Goal: Task Accomplishment & Management: Manage account settings

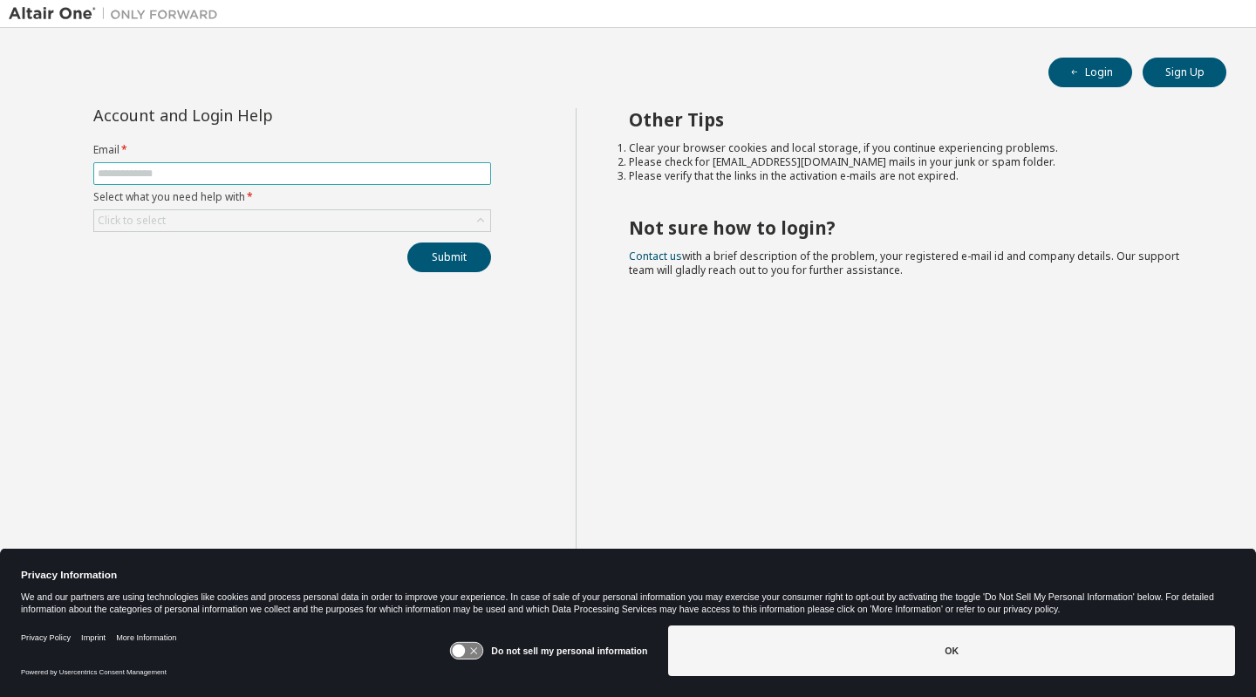
click at [276, 175] on input "text" at bounding box center [292, 174] width 389 height 14
type input "**********"
click at [294, 222] on div "Click to select" at bounding box center [292, 220] width 396 height 21
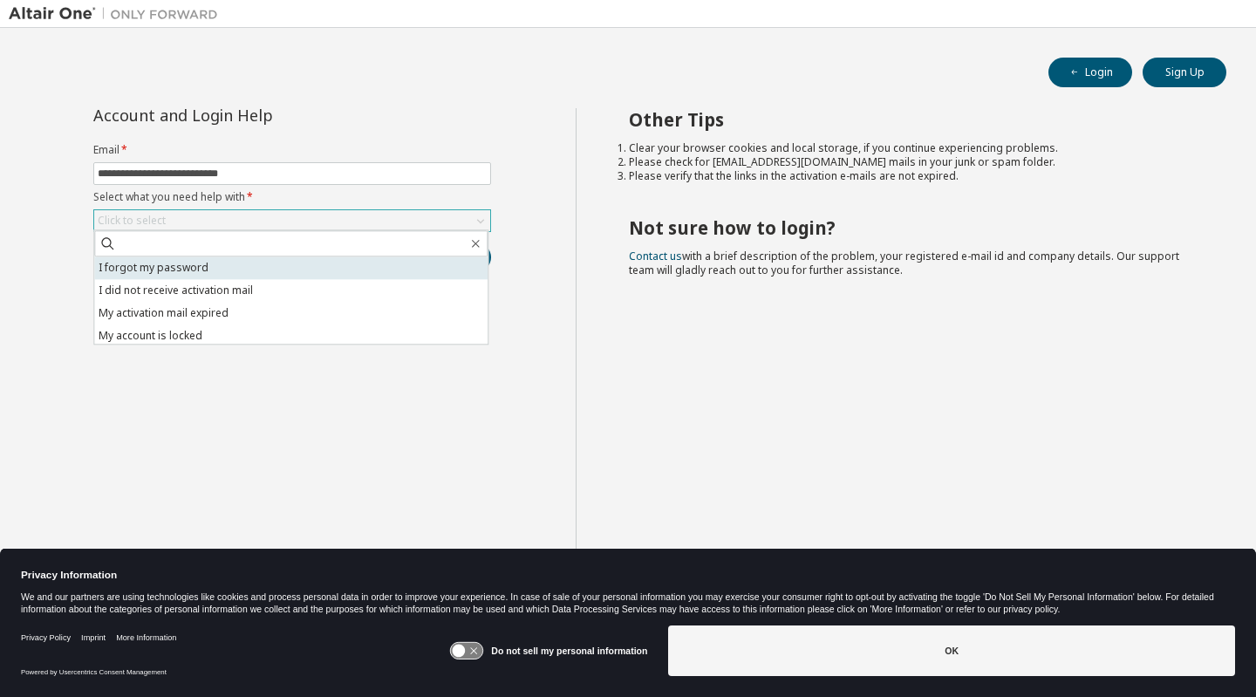
click at [276, 276] on li "I forgot my password" at bounding box center [290, 267] width 393 height 23
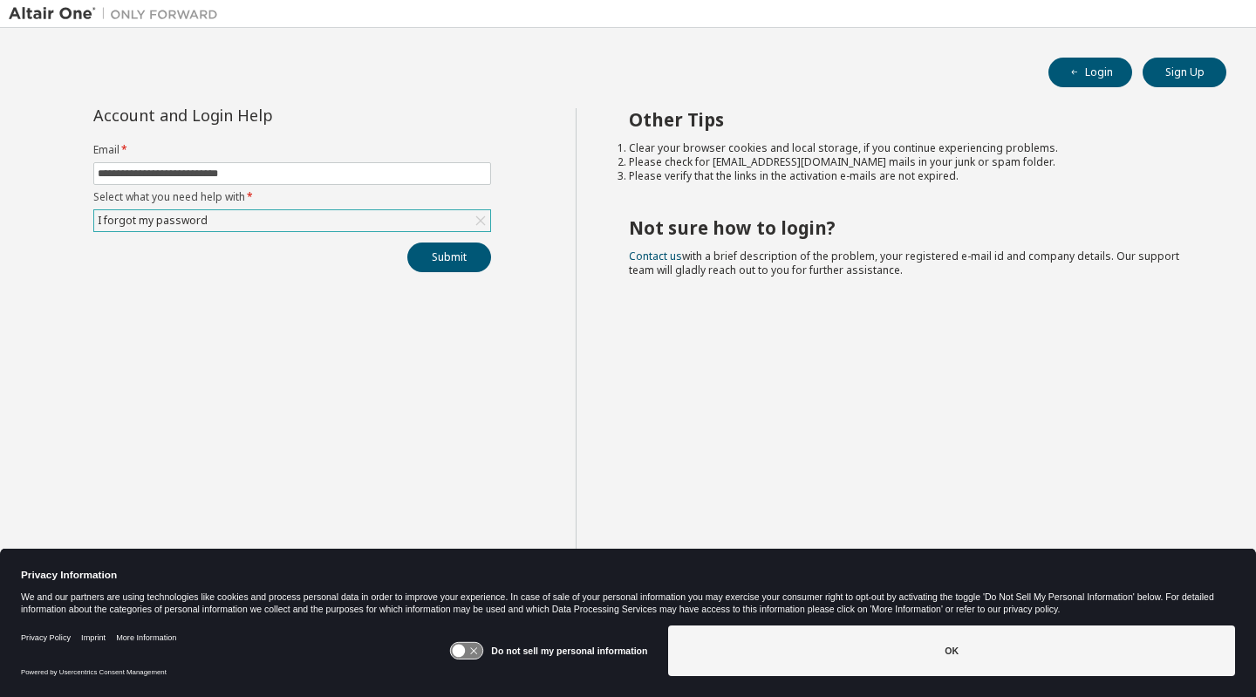
click at [358, 219] on div "I forgot my password" at bounding box center [292, 220] width 396 height 21
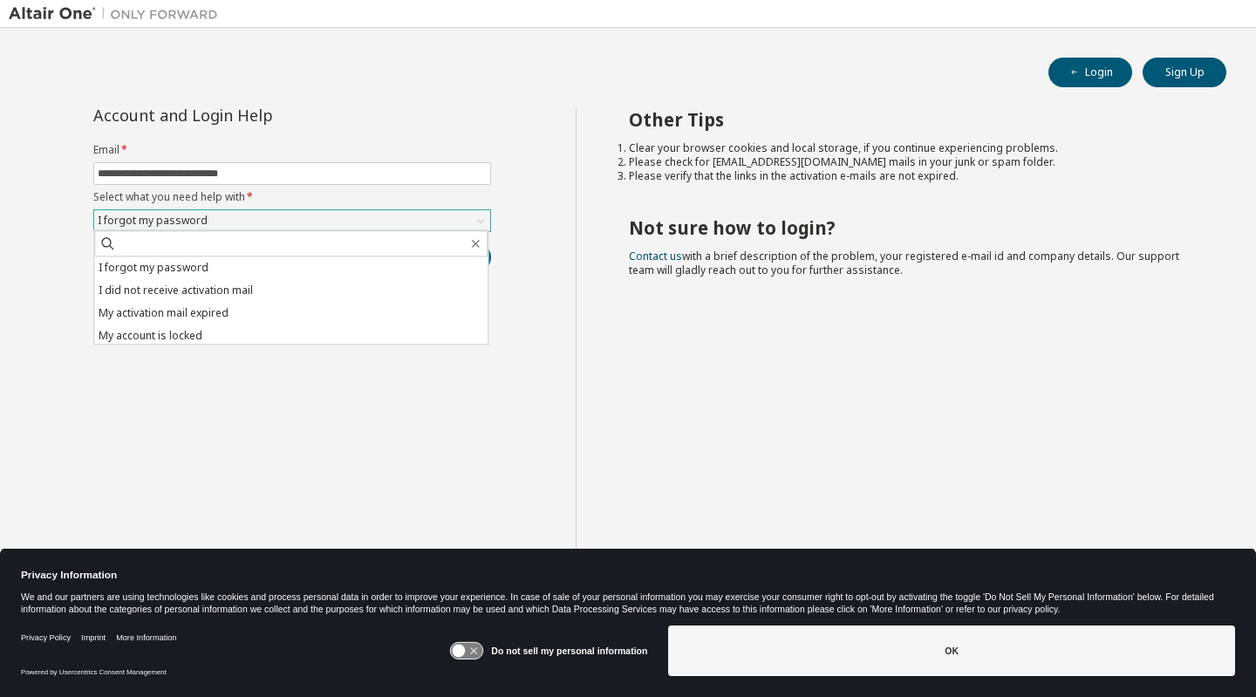
click at [358, 218] on div "I forgot my password" at bounding box center [292, 220] width 396 height 21
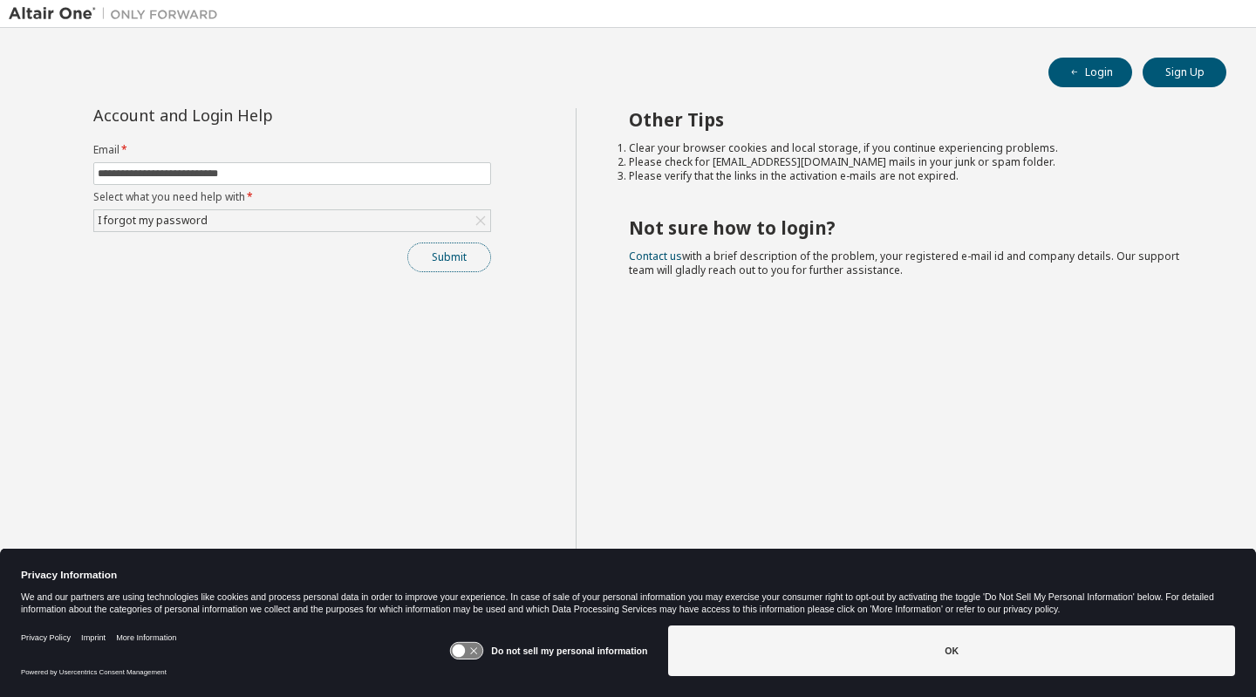
click at [450, 262] on button "Submit" at bounding box center [449, 257] width 84 height 30
click at [478, 647] on icon at bounding box center [467, 651] width 32 height 17
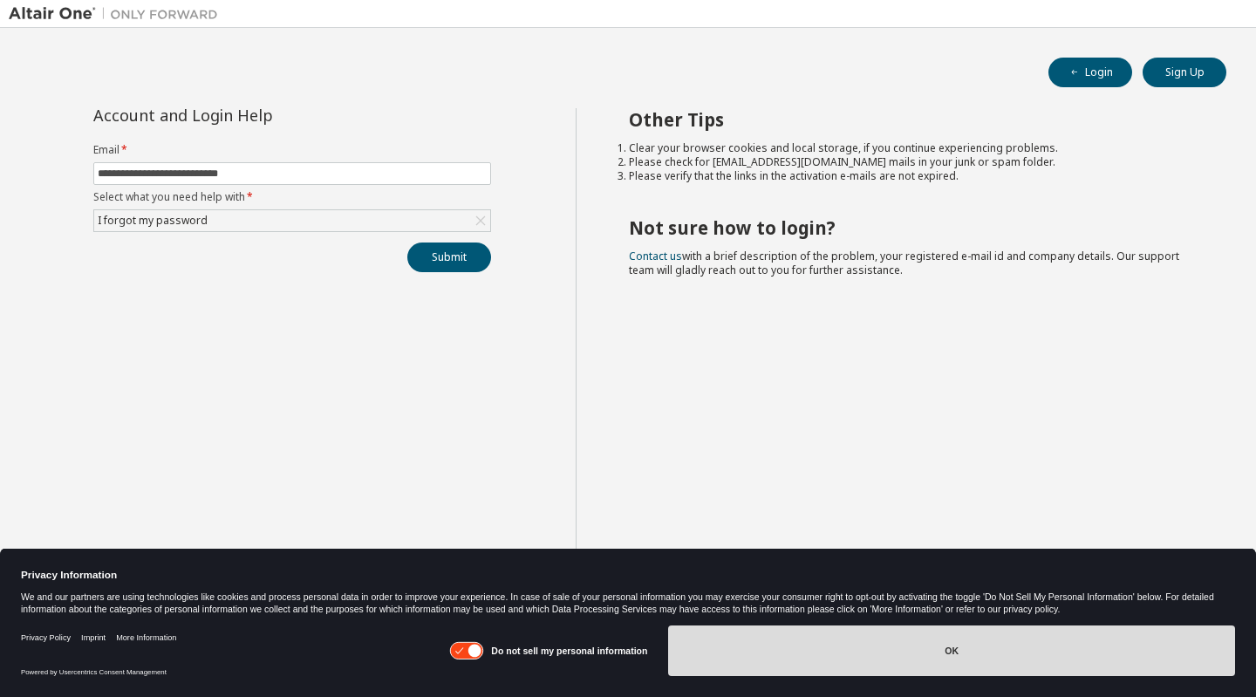
click at [959, 650] on button "OK" at bounding box center [951, 650] width 567 height 51
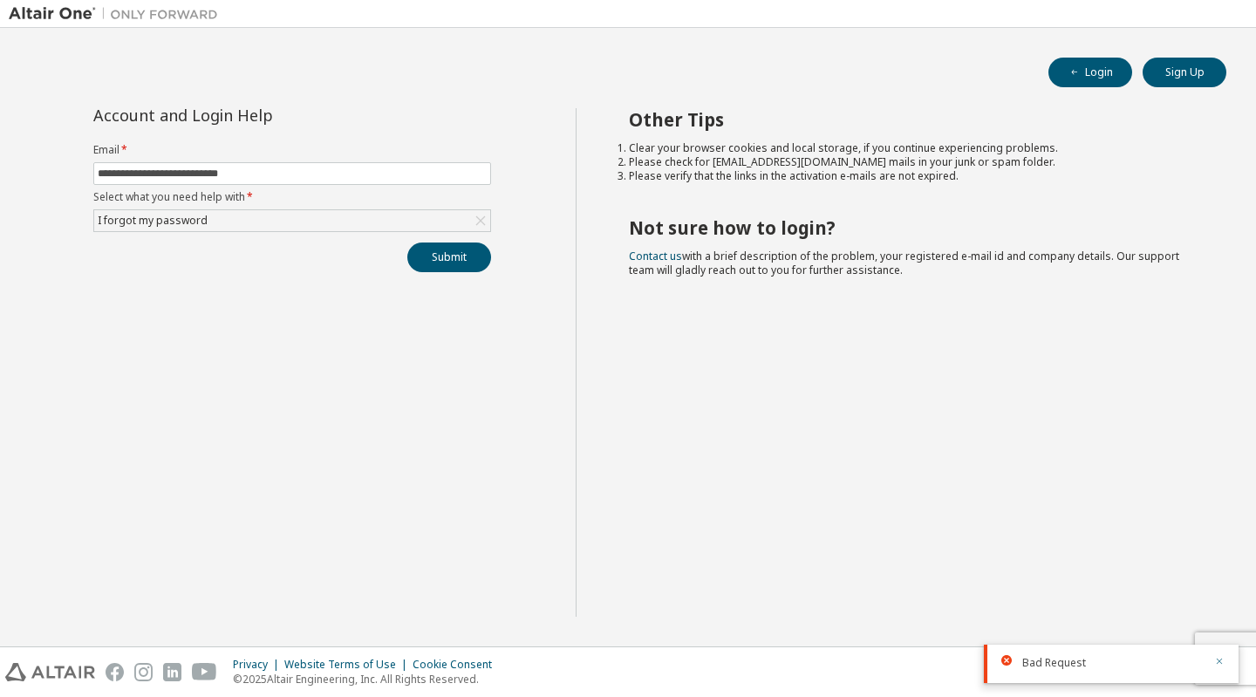
click at [1223, 665] on icon "button" at bounding box center [1219, 661] width 10 height 10
click at [434, 250] on button "Submit" at bounding box center [449, 257] width 84 height 30
click at [1222, 661] on icon "button" at bounding box center [1219, 661] width 10 height 10
click at [1097, 81] on button "Login" at bounding box center [1090, 73] width 84 height 30
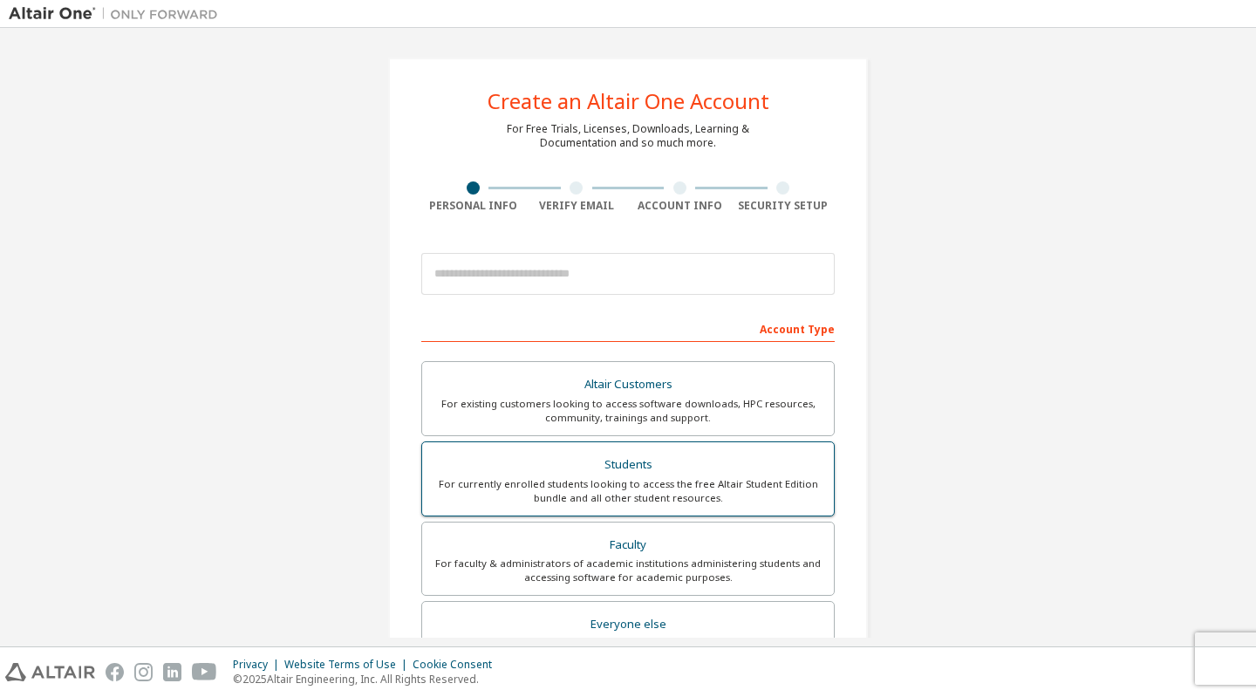
click at [737, 477] on div "For currently enrolled students looking to access the free Altair Student Editi…" at bounding box center [628, 491] width 391 height 28
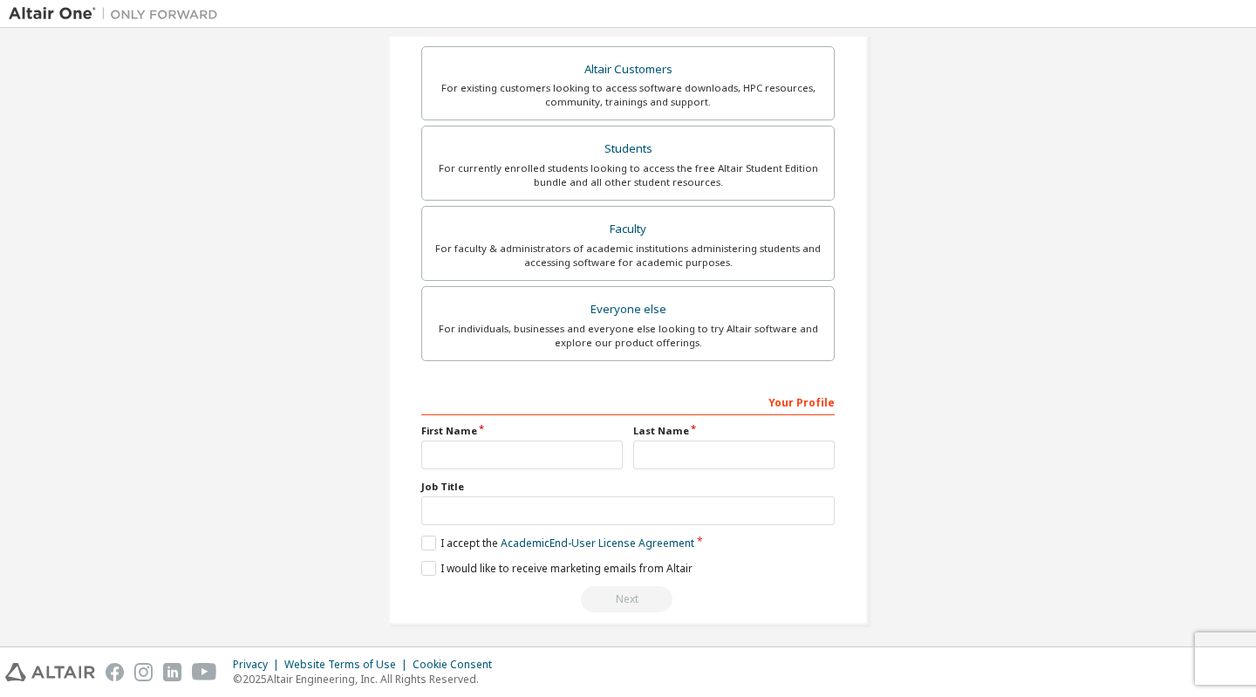
scroll to position [363, 0]
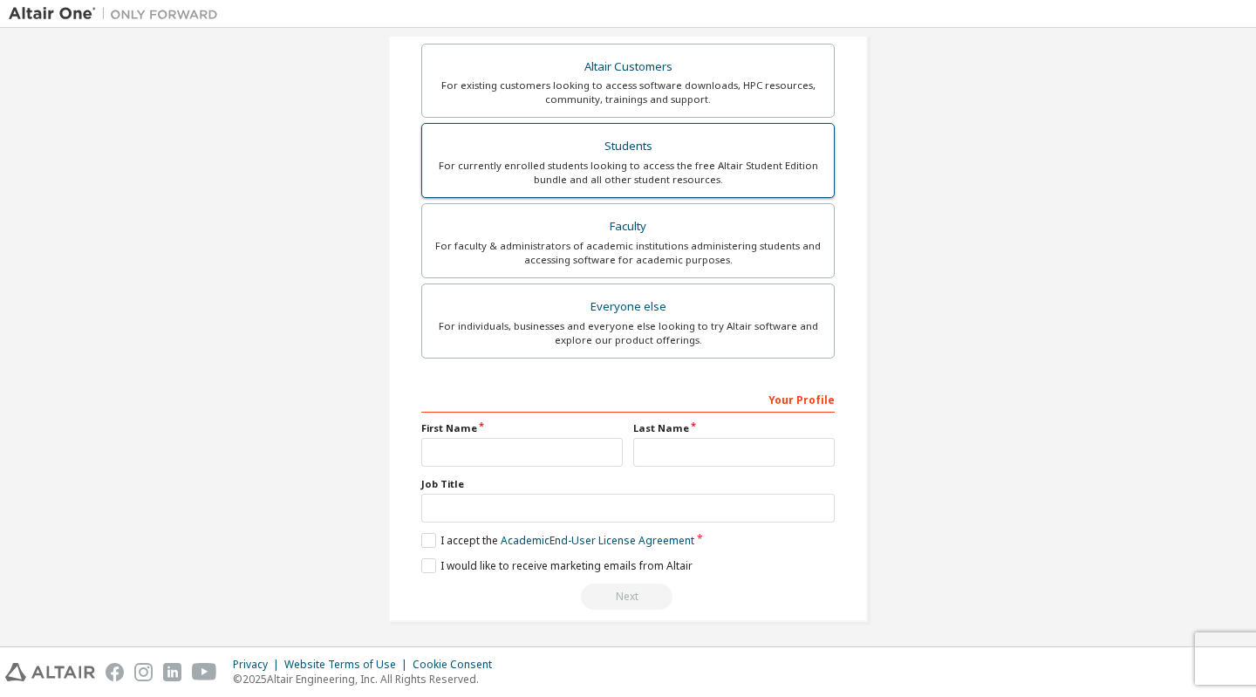
click at [706, 162] on div "For currently enrolled students looking to access the free Altair Student Editi…" at bounding box center [628, 173] width 391 height 28
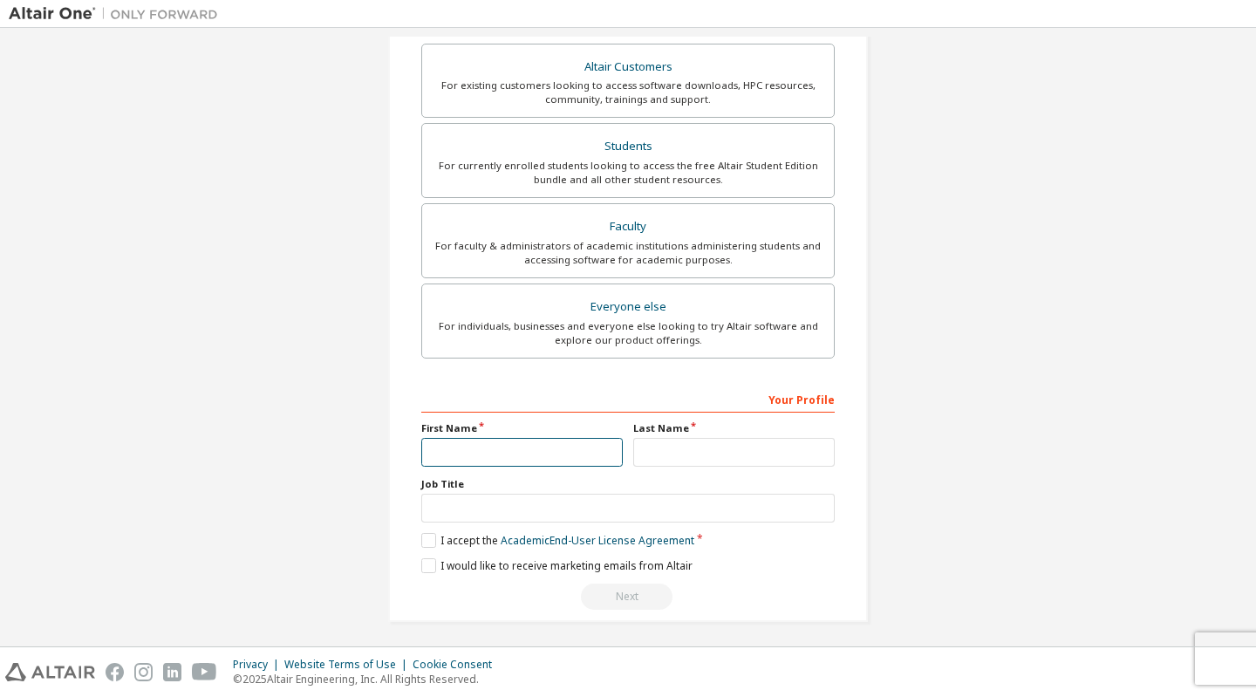
click at [553, 447] on input "text" at bounding box center [521, 452] width 201 height 29
type input "*******"
type input "********"
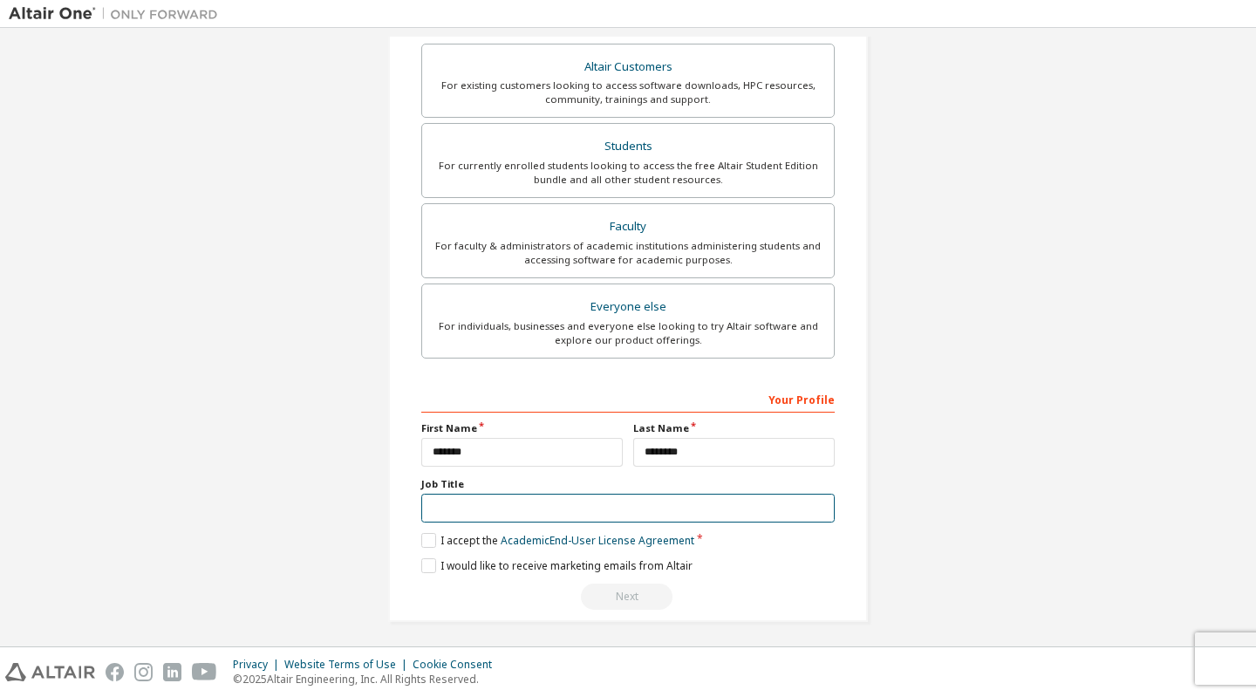
click at [549, 501] on input "text" at bounding box center [627, 508] width 413 height 29
type input "***"
click at [427, 533] on label "I accept the Academic End-User License Agreement" at bounding box center [557, 540] width 273 height 15
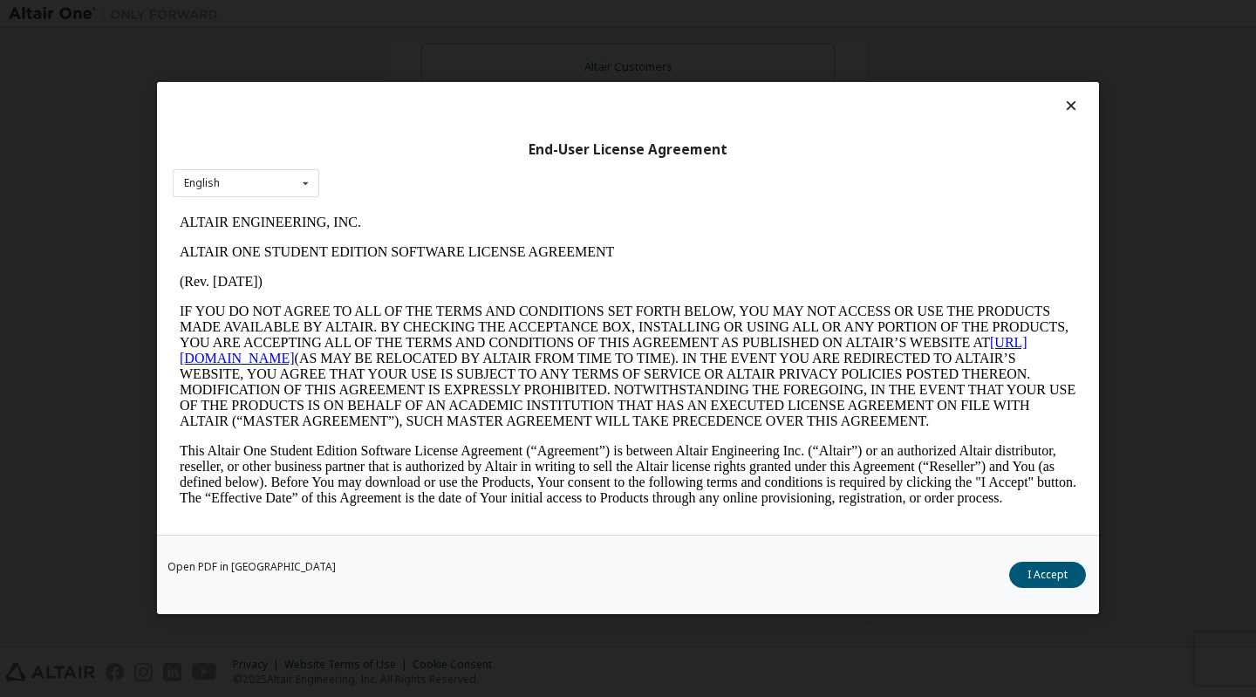
scroll to position [0, 0]
click at [1031, 577] on button "I Accept" at bounding box center [1047, 576] width 77 height 26
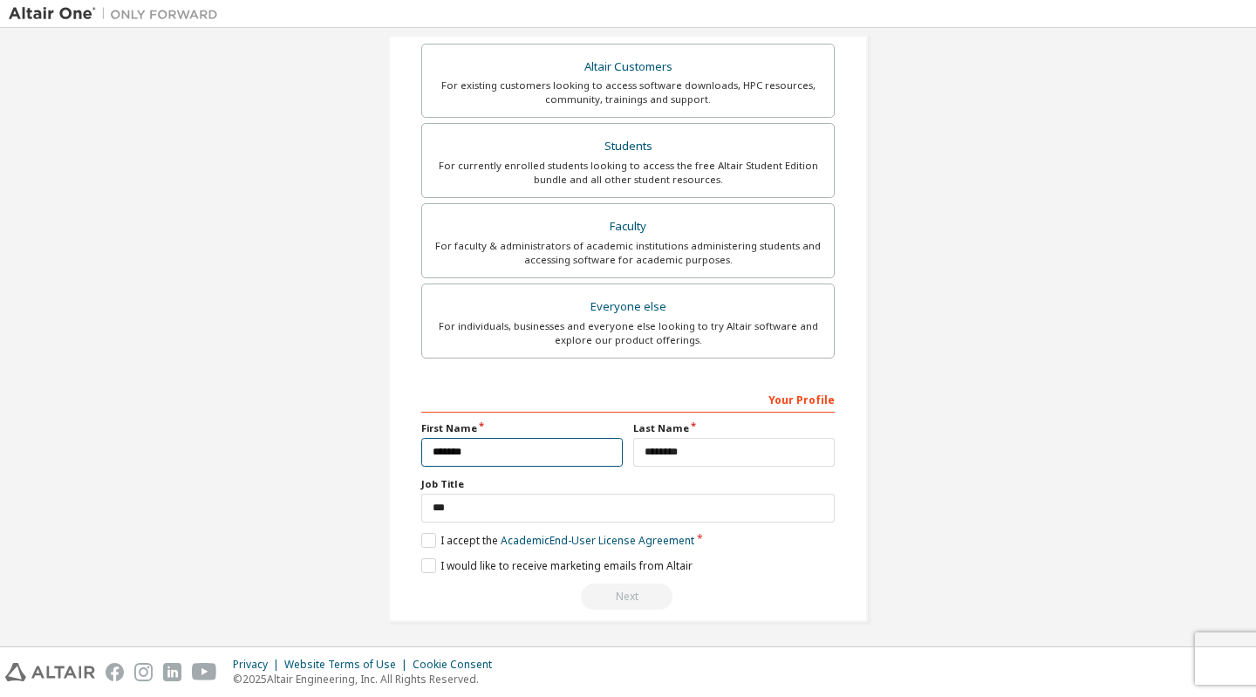
click at [532, 450] on input "*******" at bounding box center [521, 452] width 201 height 29
type input "*******"
click at [731, 452] on input "********" at bounding box center [733, 452] width 201 height 29
type input "********"
click at [913, 461] on div "Create an Altair One Account For Free Trials, Licenses, Downloads, Learning & D…" at bounding box center [628, 158] width 1239 height 969
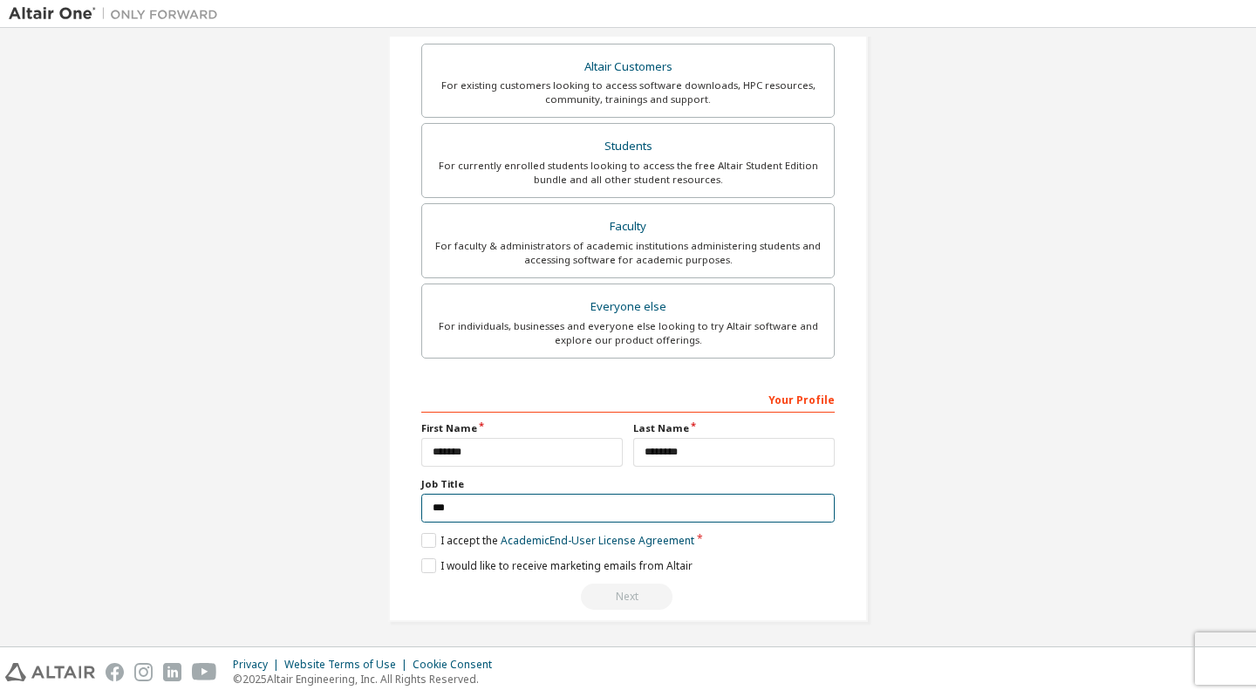
click at [616, 504] on input "***" at bounding box center [627, 508] width 413 height 29
click at [525, 561] on label "I would like to receive marketing emails from Altair" at bounding box center [556, 565] width 271 height 15
click at [432, 558] on label "I would like to receive marketing emails from Altair" at bounding box center [556, 565] width 271 height 15
click at [611, 590] on div "Next" at bounding box center [627, 596] width 413 height 26
click at [817, 396] on div "Your Profile" at bounding box center [627, 399] width 413 height 28
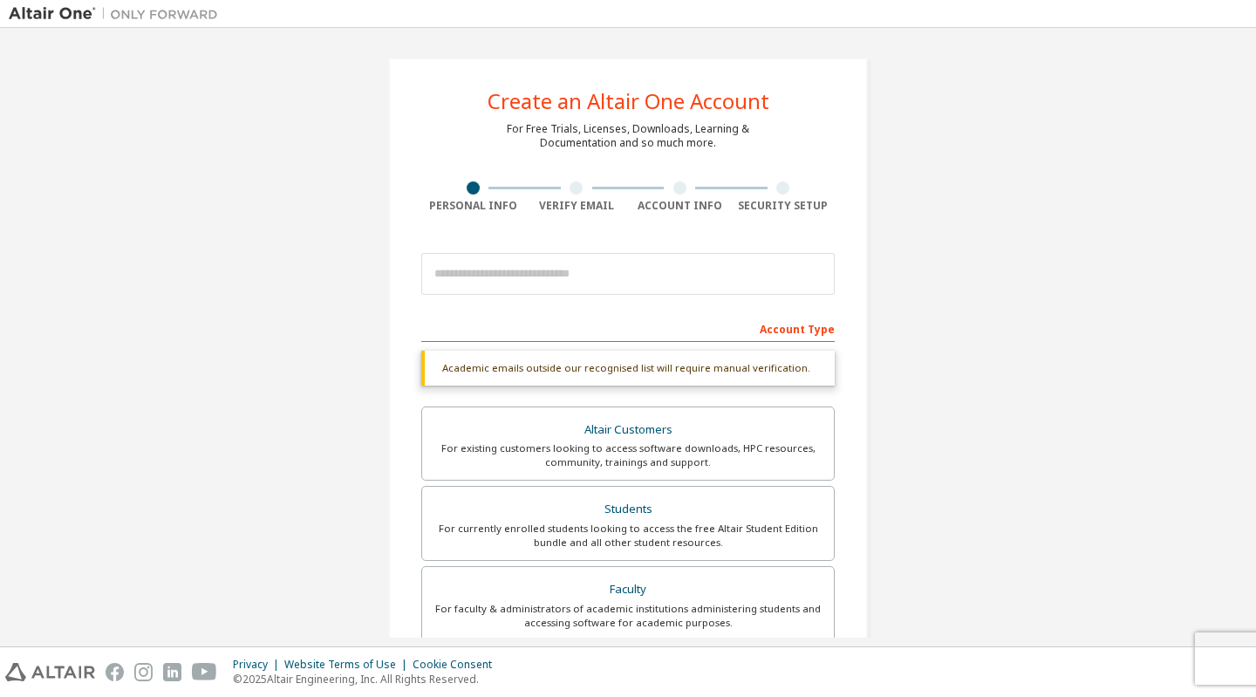
click at [784, 366] on div "Academic emails outside our recognised list will require manual verification." at bounding box center [627, 368] width 413 height 35
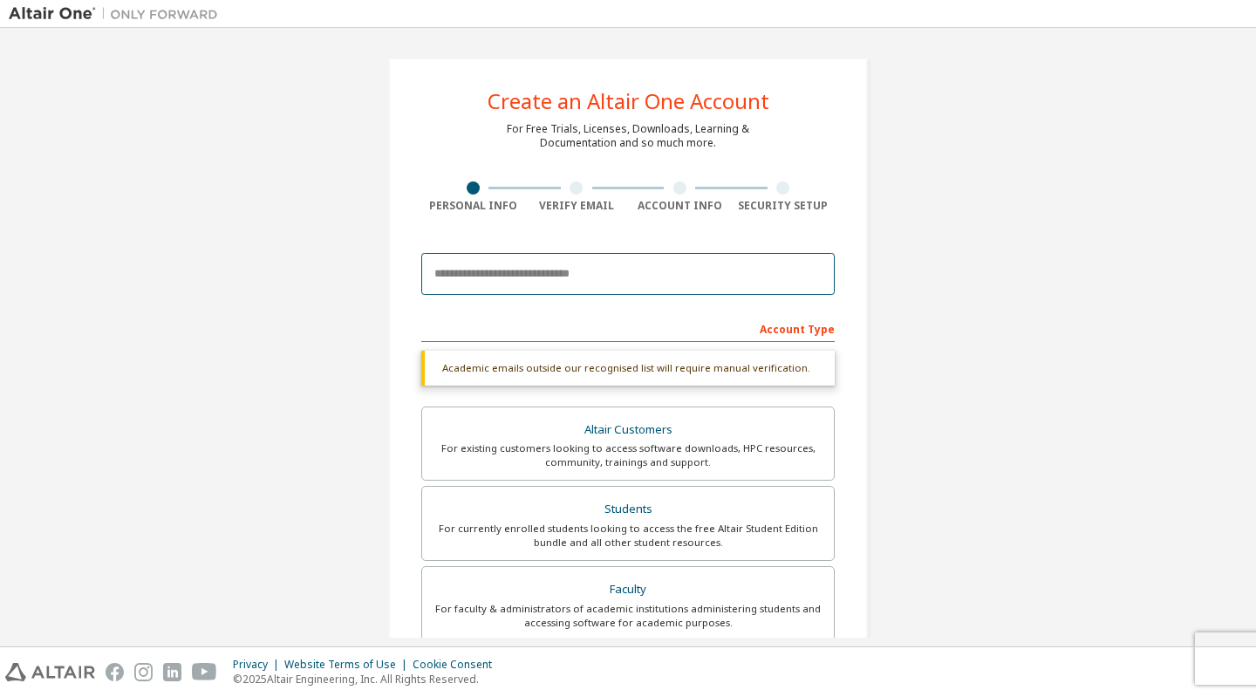
click at [625, 276] on input "email" at bounding box center [627, 274] width 413 height 42
type input "**********"
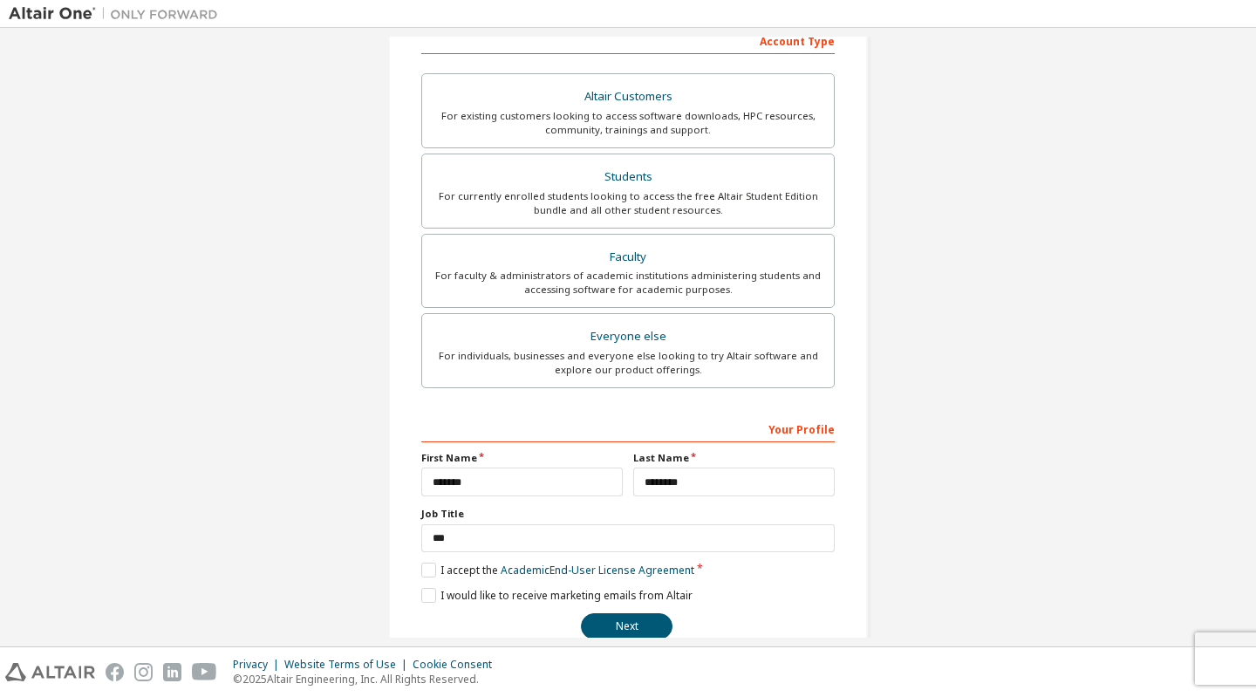
scroll to position [317, 0]
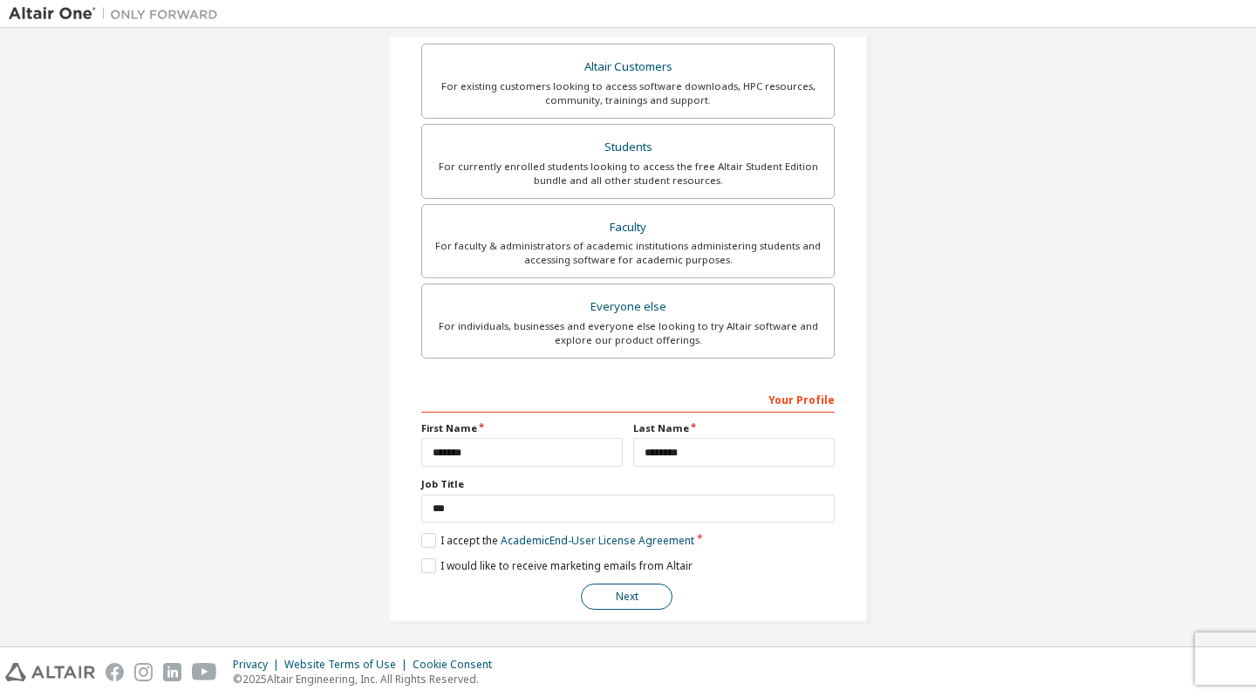
click at [638, 593] on button "Next" at bounding box center [627, 596] width 92 height 26
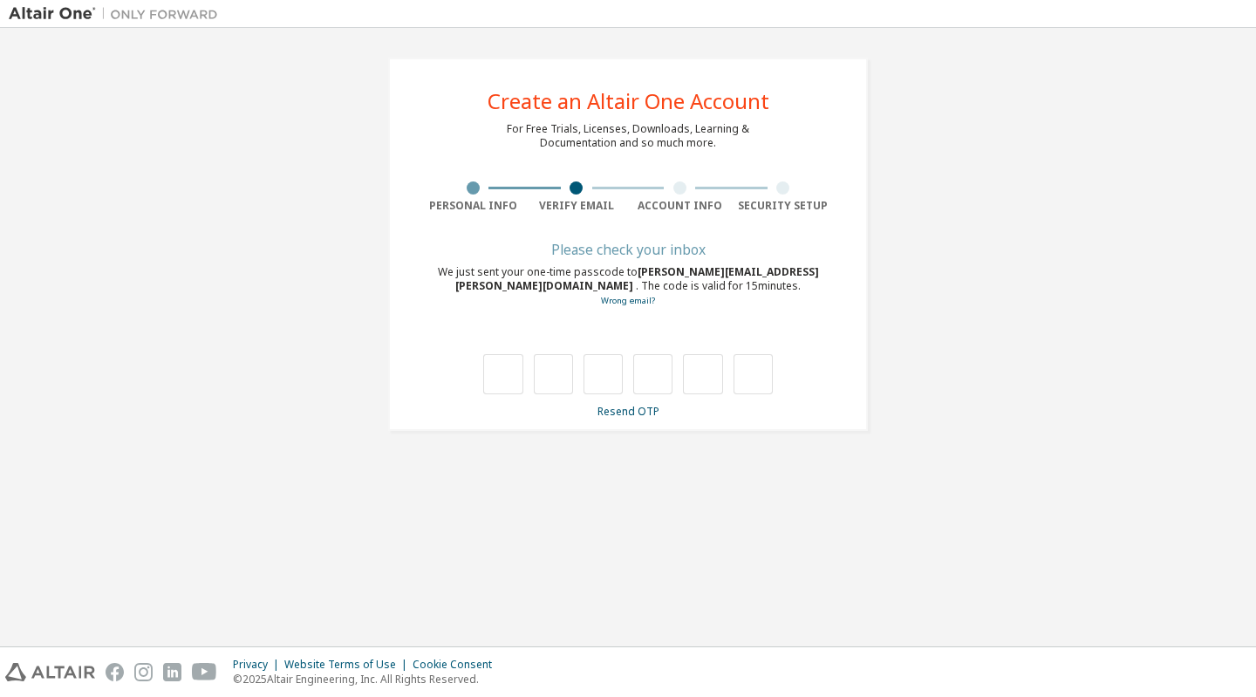
scroll to position [0, 0]
click at [510, 372] on input "text" at bounding box center [502, 374] width 39 height 40
type input "*"
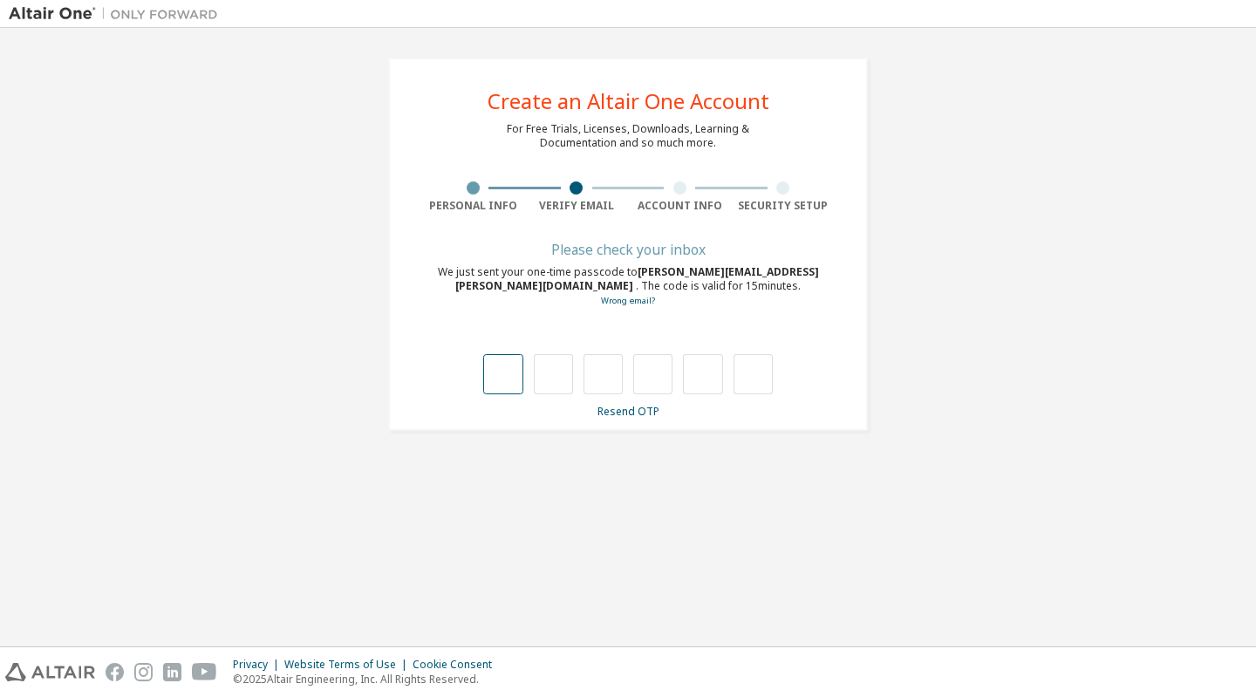
type input "*"
click at [503, 371] on input "text" at bounding box center [502, 374] width 39 height 40
type input "*"
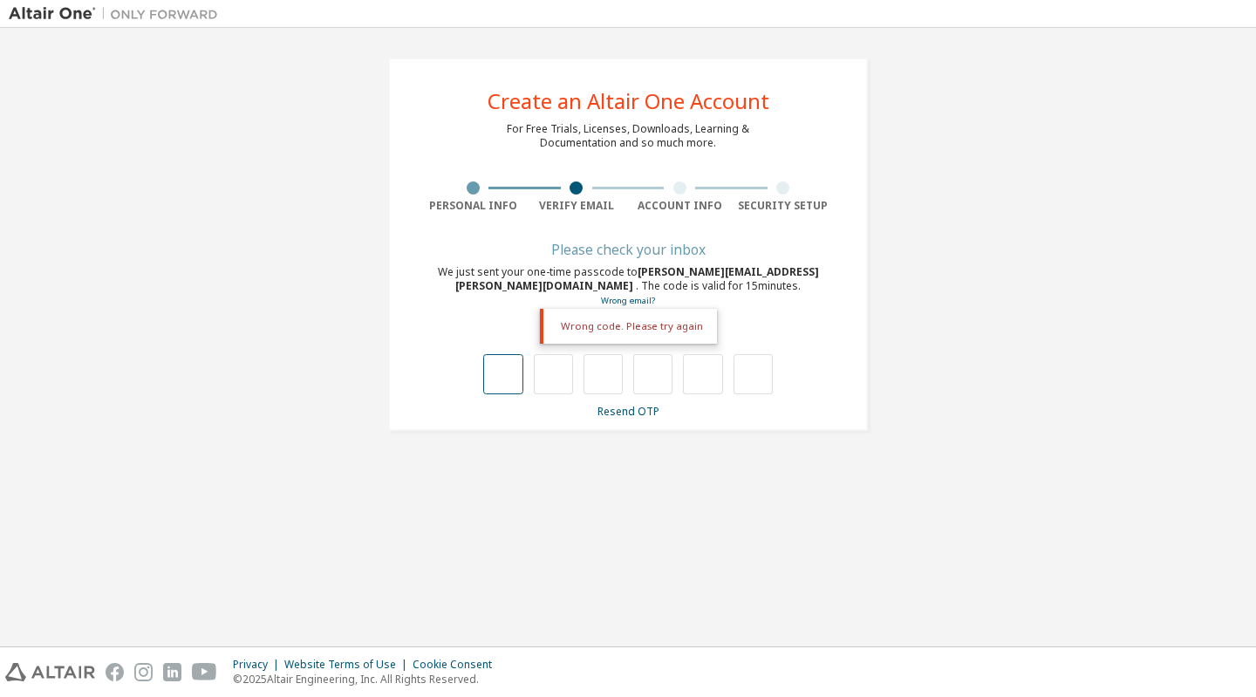
type input "*"
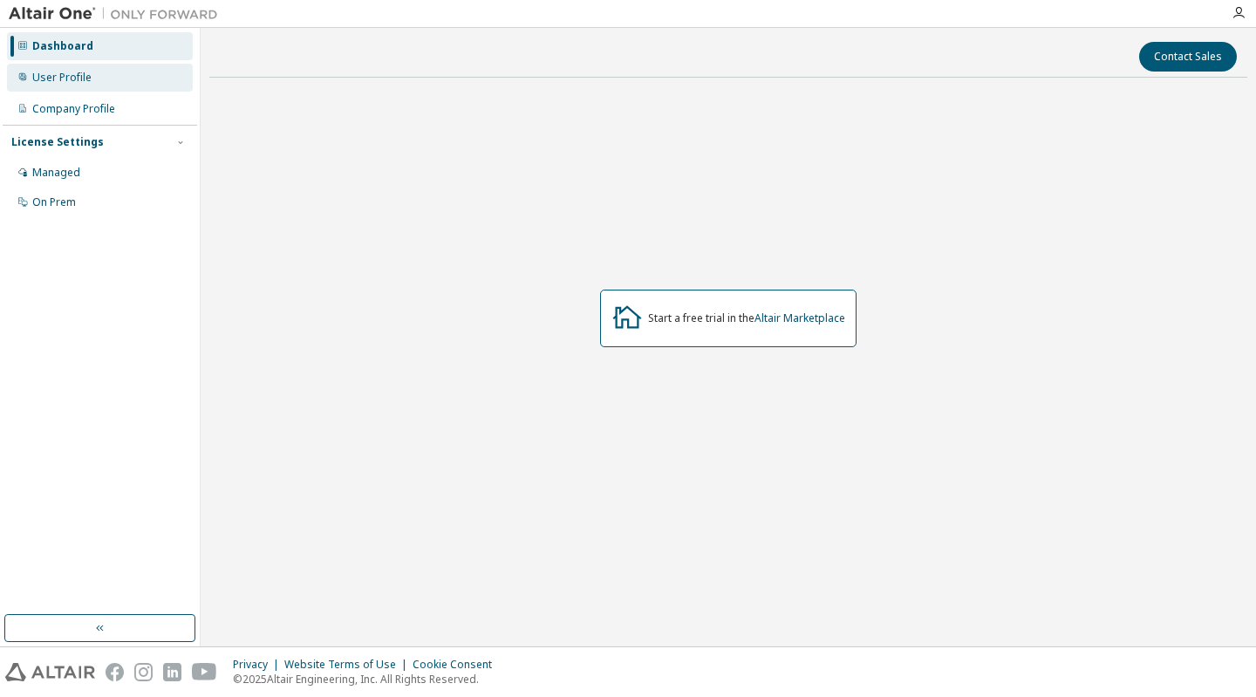
click at [66, 88] on div "User Profile" at bounding box center [100, 78] width 186 height 28
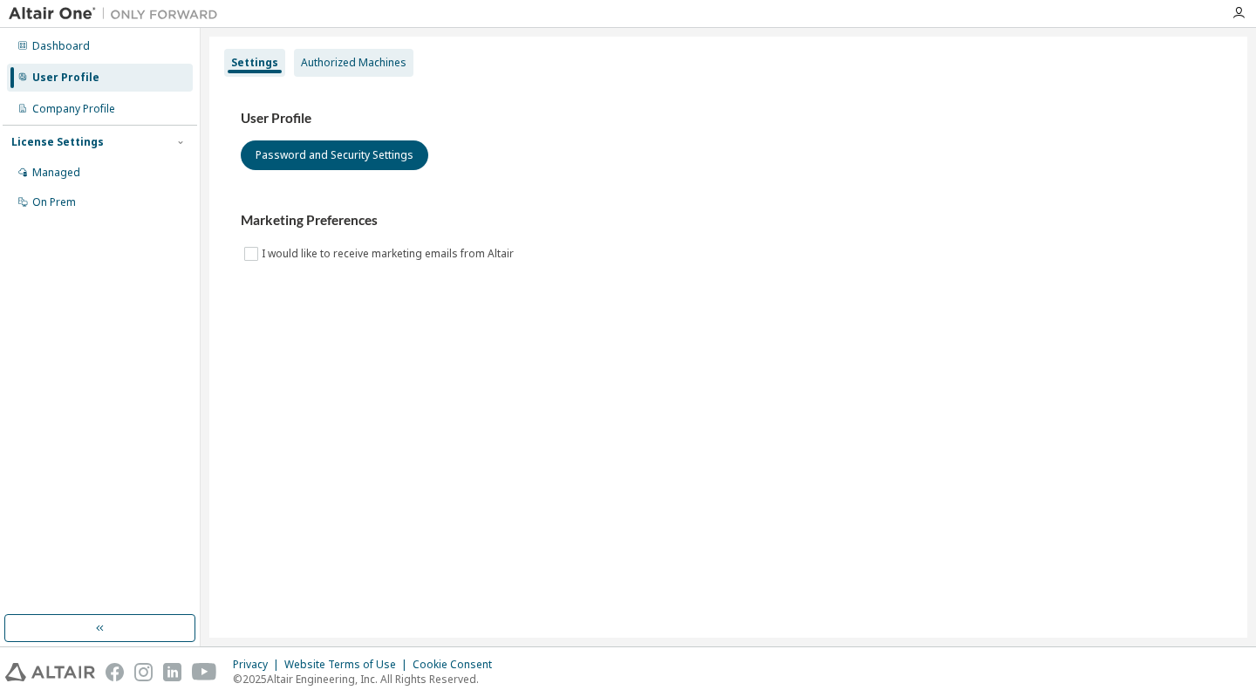
click at [358, 58] on div "Authorized Machines" at bounding box center [354, 63] width 106 height 14
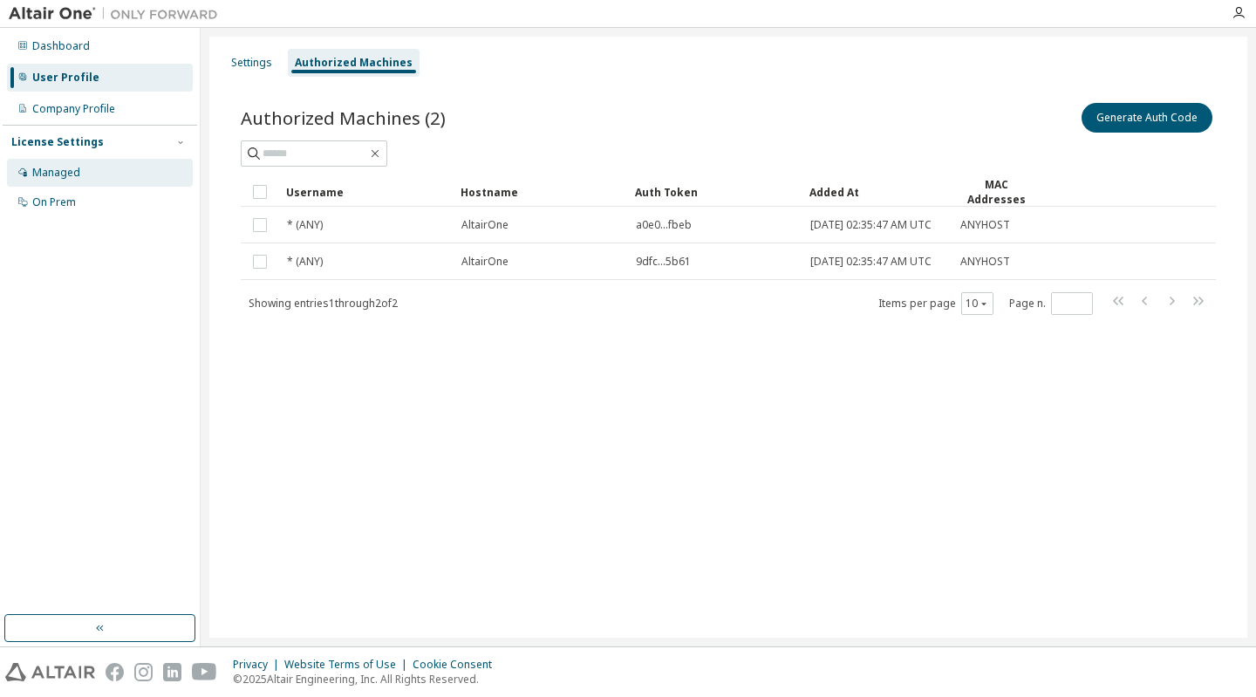
click at [64, 175] on div "Managed" at bounding box center [56, 173] width 48 height 14
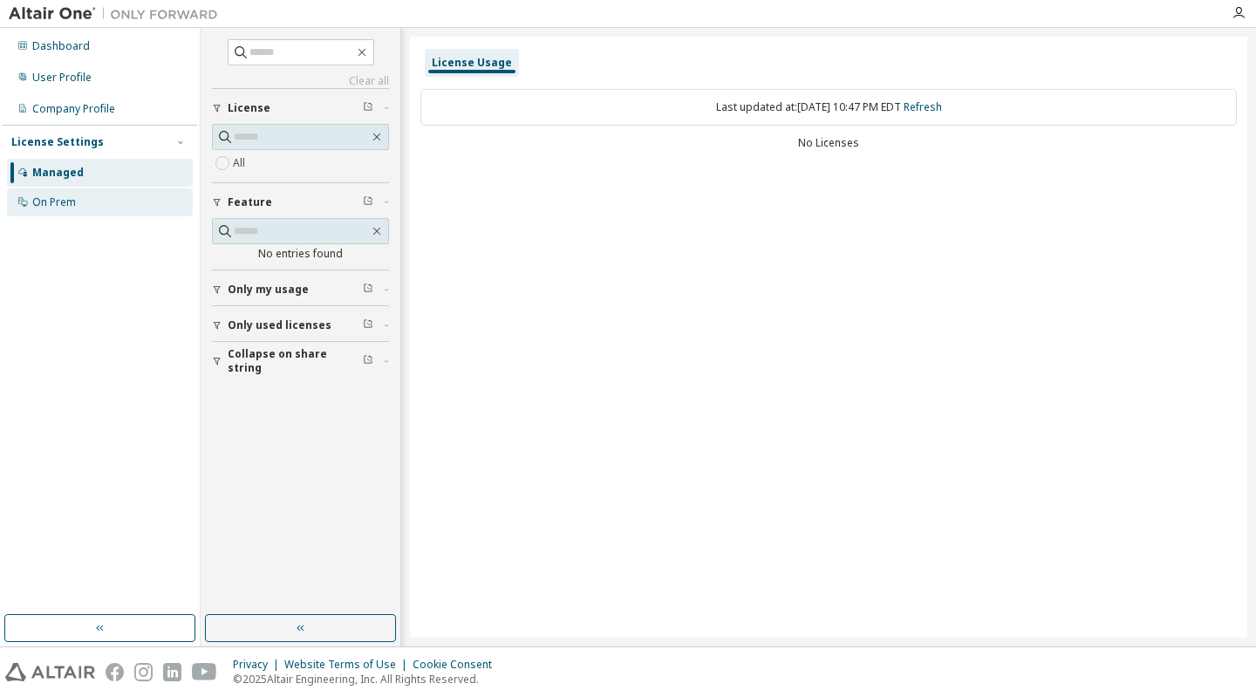
click at [51, 203] on div "On Prem" at bounding box center [54, 202] width 44 height 14
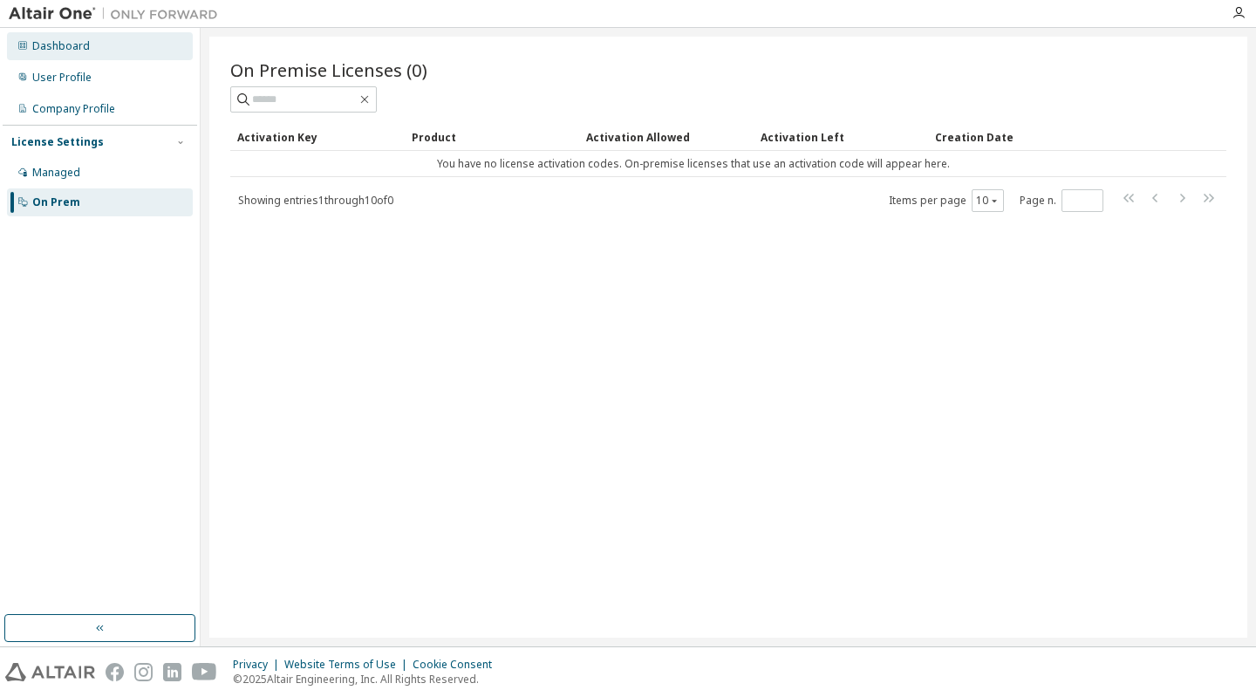
click at [63, 48] on div "Dashboard" at bounding box center [61, 46] width 58 height 14
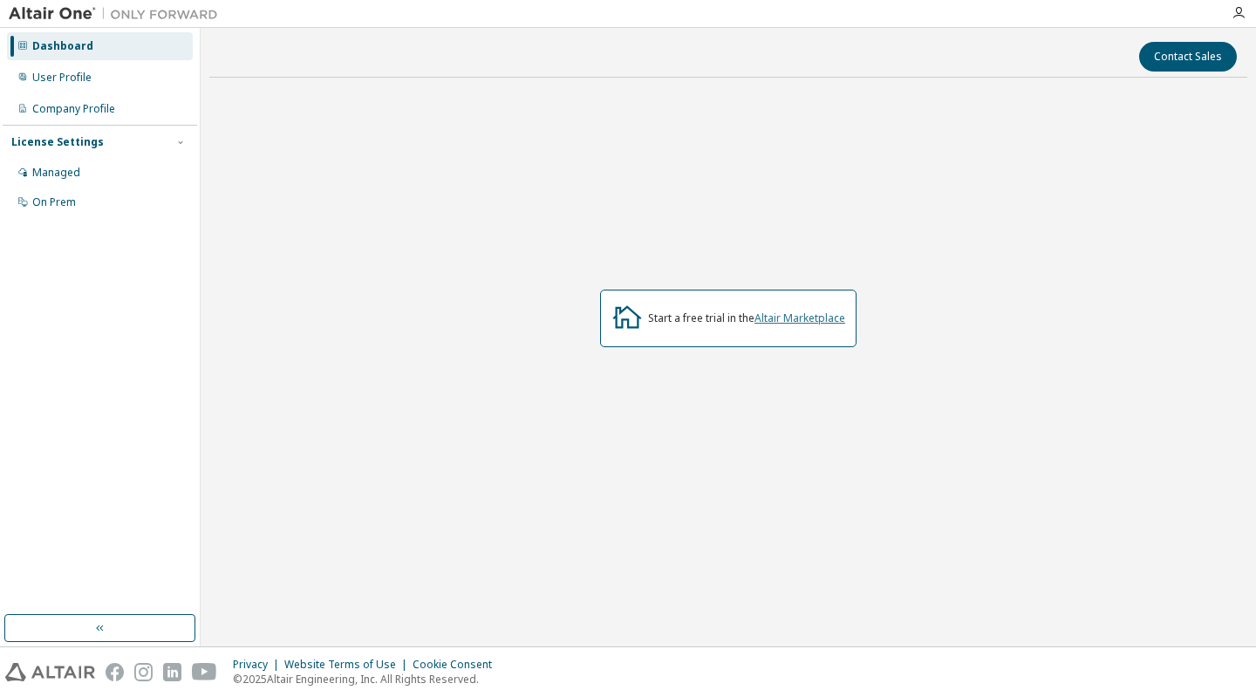
click at [785, 317] on link "Altair Marketplace" at bounding box center [799, 318] width 91 height 15
